Goal: Navigation & Orientation: Find specific page/section

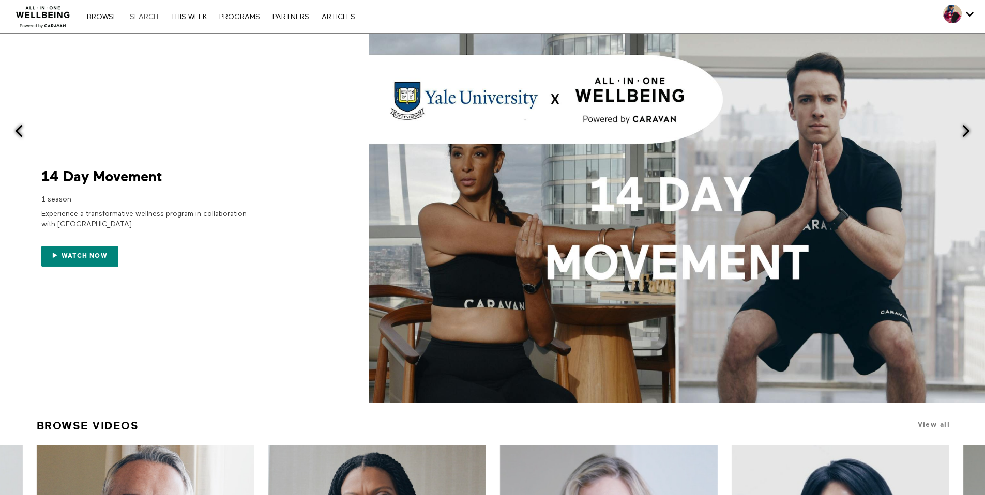
click at [149, 17] on link "Search" at bounding box center [144, 16] width 39 height 7
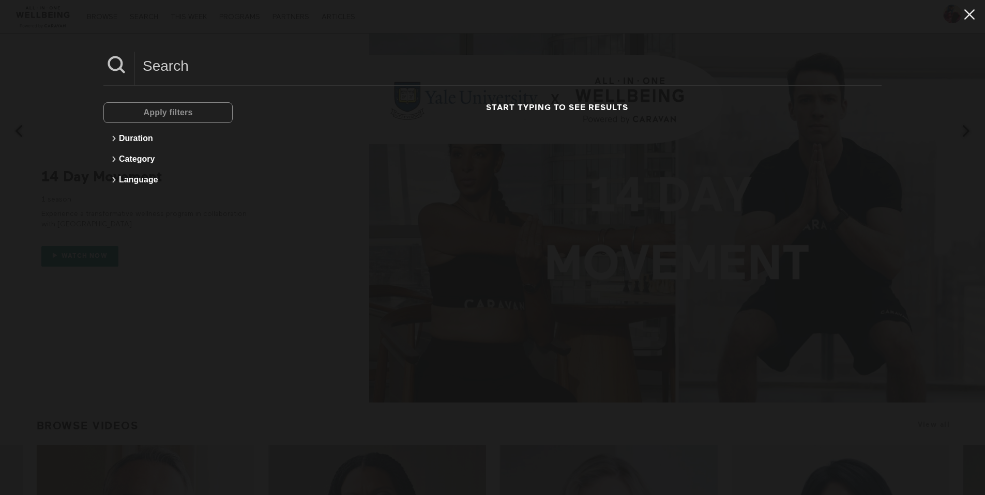
click at [964, 13] on icon at bounding box center [969, 14] width 10 height 10
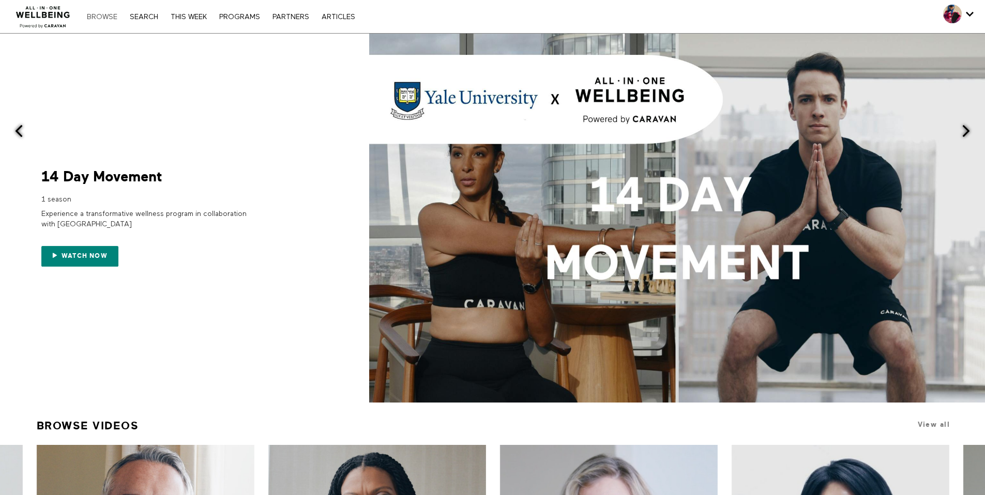
click at [97, 16] on link "Browse" at bounding box center [102, 16] width 41 height 7
click at [342, 21] on nav "Browse Search THIS WEEK PROGRAMS PARTNERS ARTICLES Subscribe Account settings M…" at bounding box center [221, 16] width 278 height 10
click at [345, 17] on link "ARTICLES" at bounding box center [338, 16] width 44 height 7
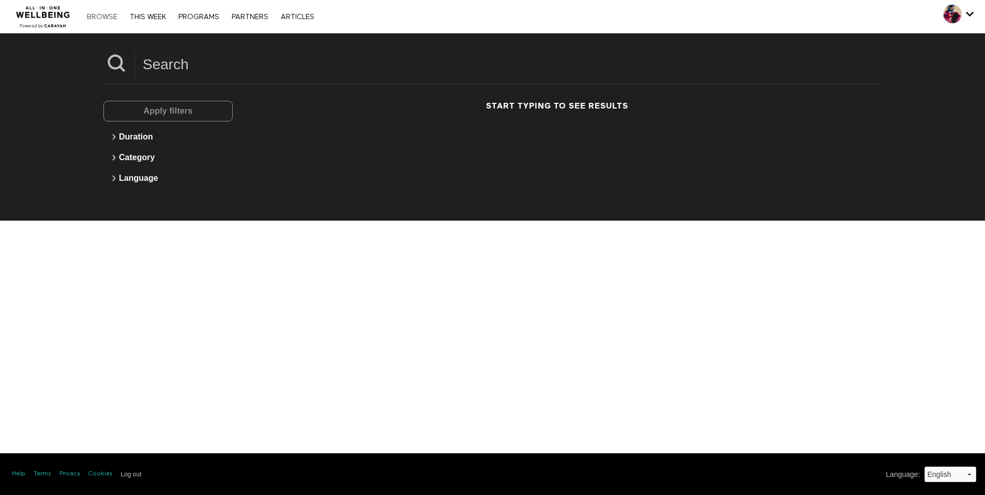
click at [100, 18] on link "Browse" at bounding box center [102, 16] width 41 height 7
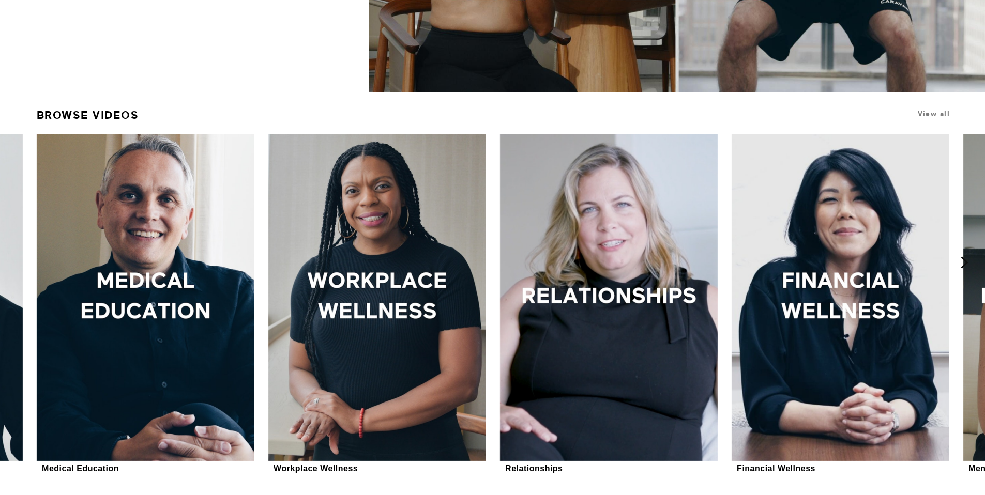
scroll to position [413, 0]
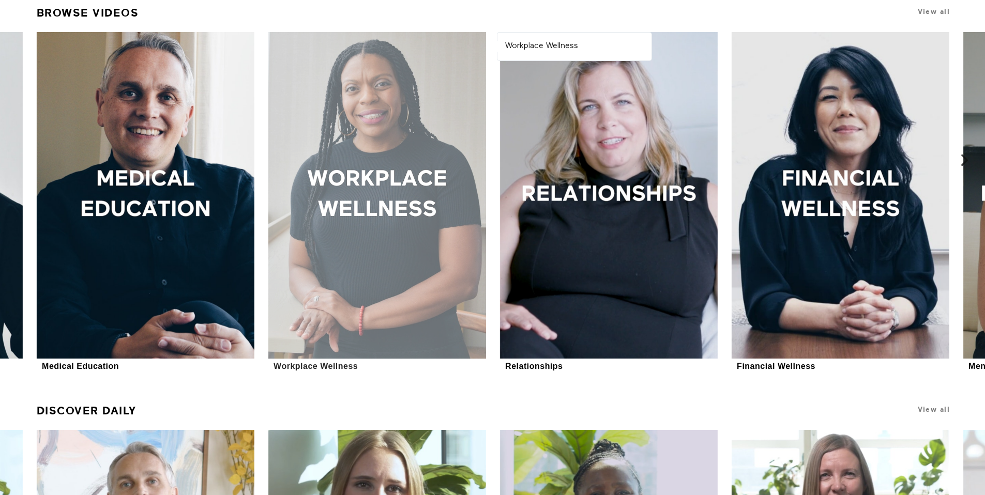
click at [405, 289] on div at bounding box center [377, 195] width 218 height 327
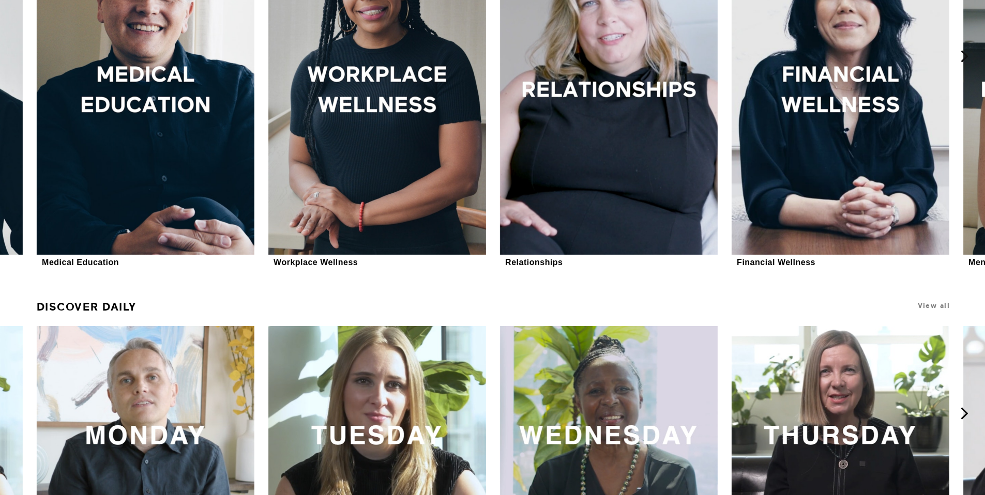
scroll to position [523, 0]
